Goal: Task Accomplishment & Management: Manage account settings

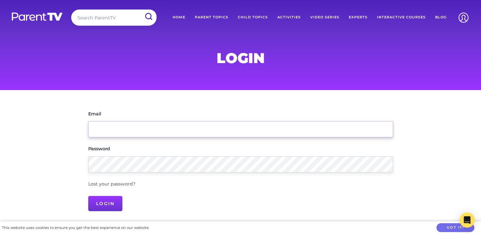
click at [120, 129] on input "Email" at bounding box center [240, 129] width 305 height 16
type input "rbkonietzko@gmail.com"
click at [88, 196] on input "Login" at bounding box center [105, 203] width 34 height 15
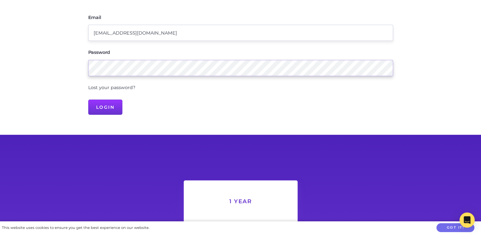
scroll to position [97, 0]
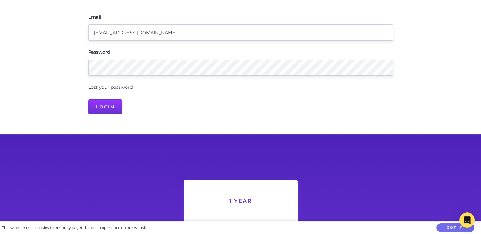
click at [107, 87] on link "Lost your password?" at bounding box center [111, 87] width 47 height 6
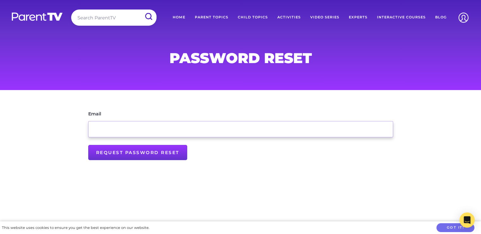
click at [135, 131] on input "Email" at bounding box center [240, 129] width 305 height 16
type input "[EMAIL_ADDRESS][DOMAIN_NAME]"
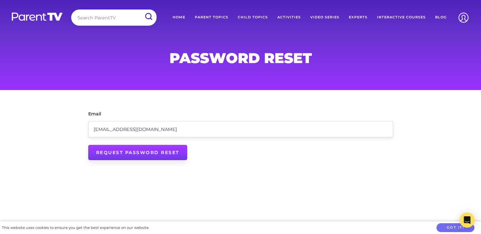
click at [131, 154] on input "Request Password Reset" at bounding box center [137, 152] width 99 height 15
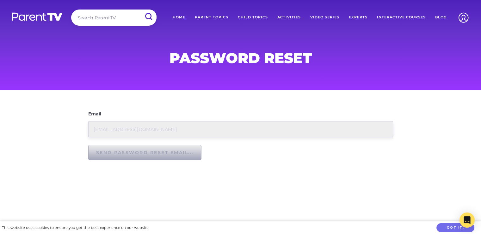
type input "Request Password Reset"
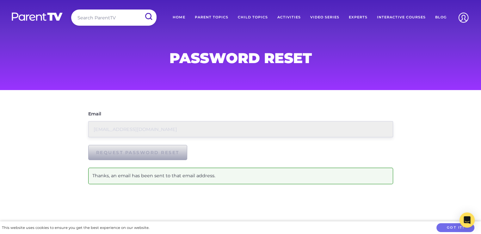
click at [179, 16] on link "Home" at bounding box center [179, 17] width 22 height 16
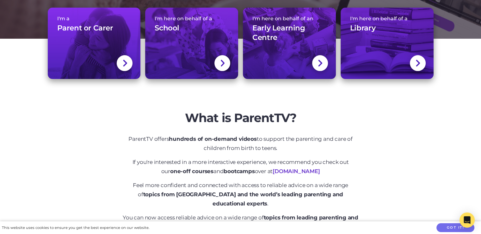
scroll to position [150, 0]
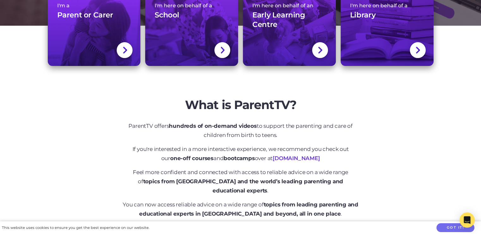
drag, startPoint x: 283, startPoint y: 134, endPoint x: 125, endPoint y: 128, distance: 158.3
click at [125, 128] on p "ParentTV offers hundreds of on-demand videos to support the parenting and care …" at bounding box center [240, 130] width 237 height 18
copy p "ParentTV offers hundreds of on-demand videos to support the parenting and care …"
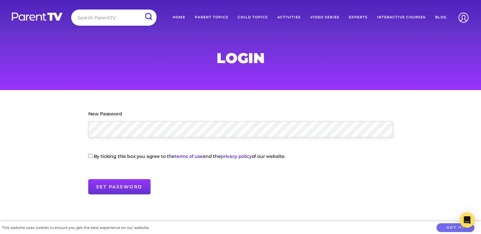
click at [90, 156] on input "By ticking this box you agree to the terms of use and the privacy policy of our…" at bounding box center [90, 155] width 4 height 4
checkbox input "true"
click at [101, 186] on input "Set Password" at bounding box center [119, 186] width 62 height 15
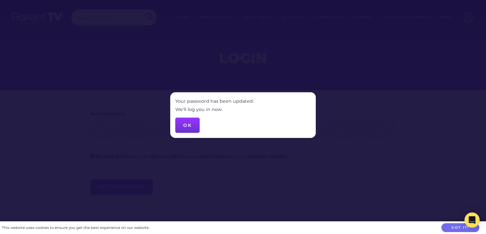
click at [184, 123] on button "OK" at bounding box center [187, 124] width 24 height 15
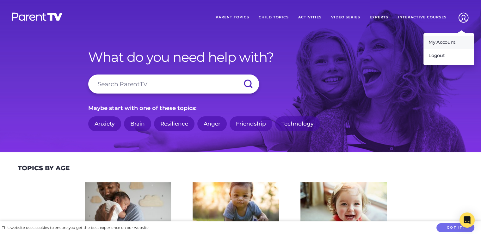
click at [445, 42] on link "My Account" at bounding box center [449, 42] width 51 height 13
